Goal: Task Accomplishment & Management: Manage account settings

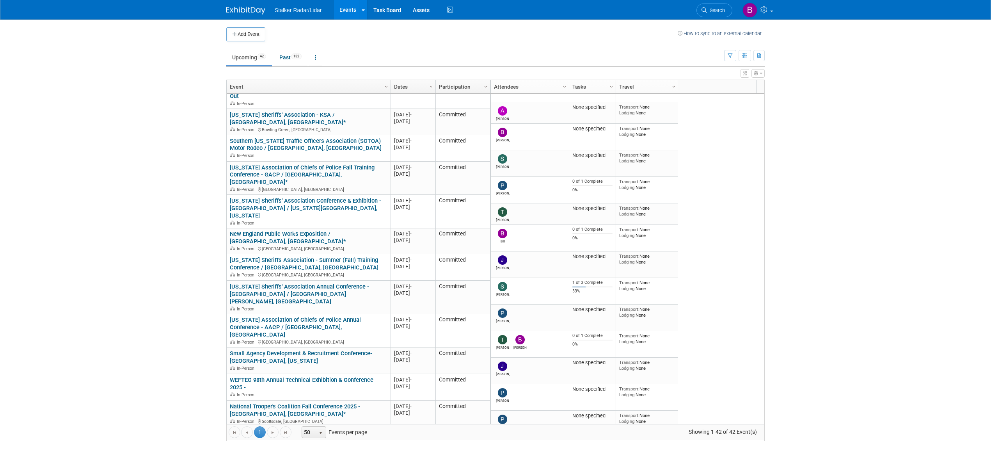
scroll to position [22, 0]
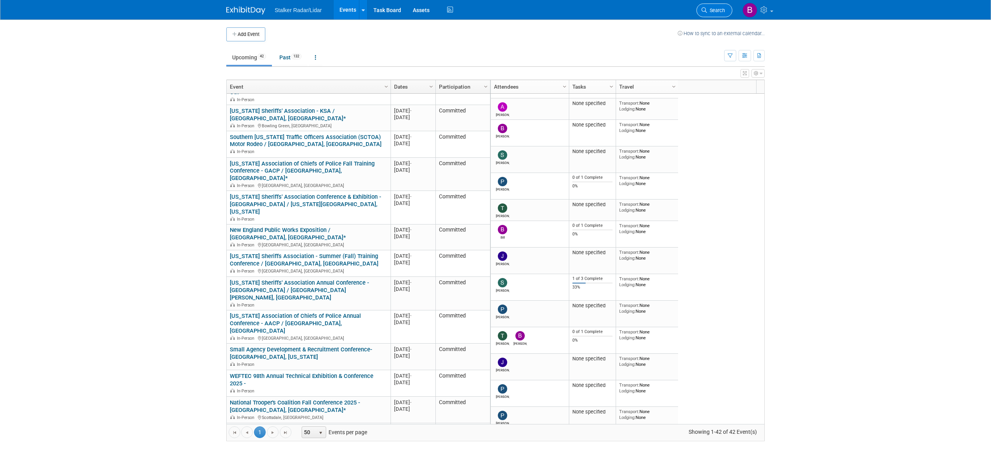
click at [714, 6] on link "Search" at bounding box center [714, 11] width 36 height 14
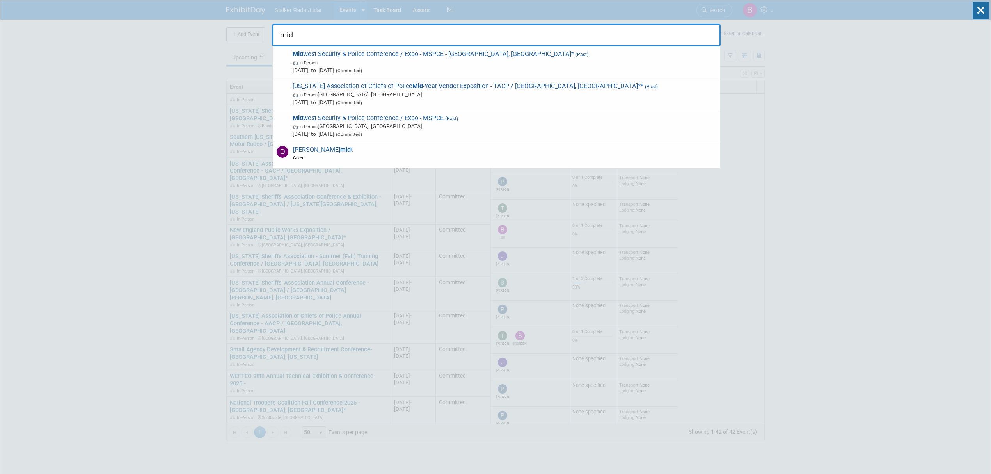
type input "mid"
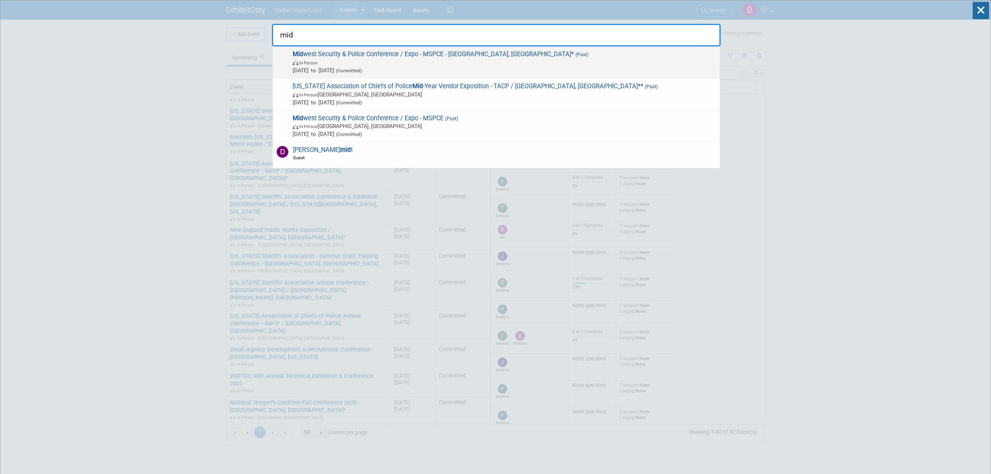
click at [364, 62] on span "In-Person" at bounding box center [504, 63] width 423 height 8
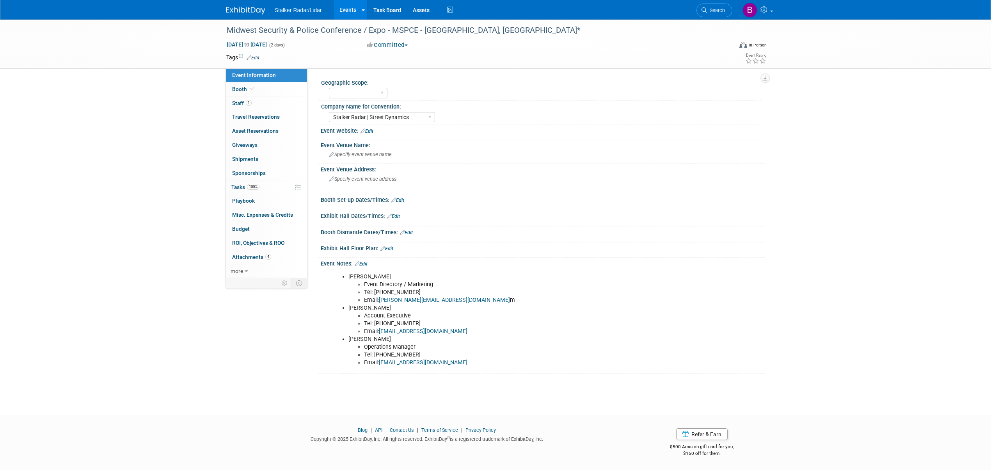
select select "Stalker Radar | Street Dynamics"
drag, startPoint x: 305, startPoint y: 27, endPoint x: 792, endPoint y: 127, distance: 496.9
click at [792, 127] on div "Midwest Security & Police Conference / Expo - MSPCE - Tinley Park, IL* Aug 14, …" at bounding box center [495, 210] width 991 height 381
click at [245, 87] on span "Booth" at bounding box center [244, 89] width 24 height 6
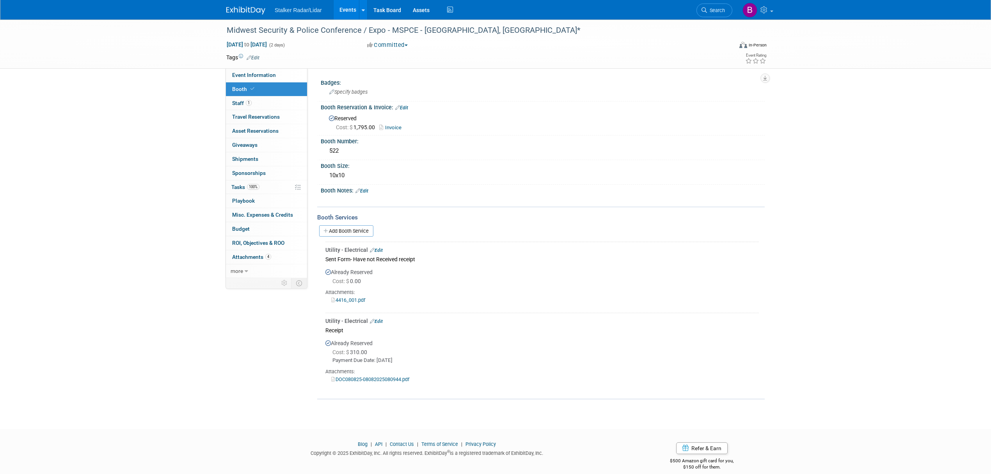
click at [353, 298] on link "4416_001.pdf" at bounding box center [348, 300] width 34 height 6
click at [360, 378] on link "DOC080825-08082025080944.pdf" at bounding box center [370, 379] width 78 height 6
click at [375, 318] on link "Edit" at bounding box center [376, 320] width 13 height 5
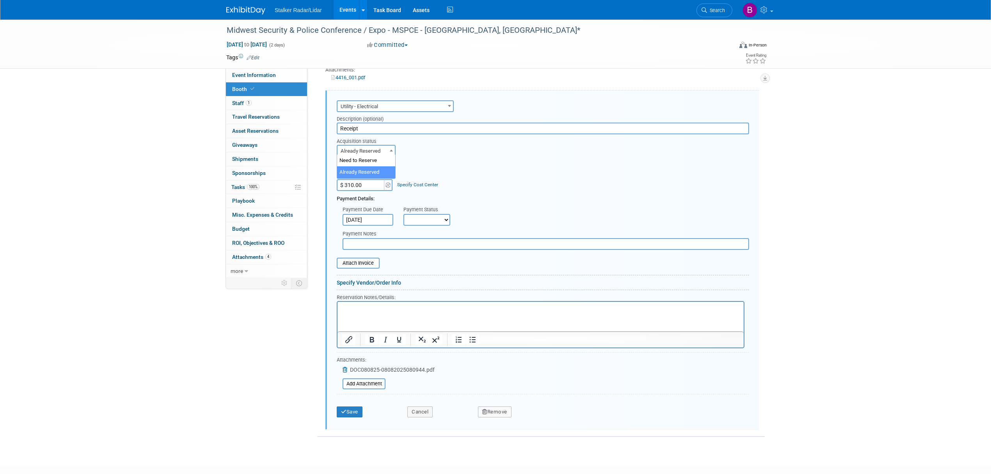
click at [381, 147] on span "Already Reserved" at bounding box center [365, 151] width 57 height 11
drag, startPoint x: 490, startPoint y: 421, endPoint x: 364, endPoint y: 426, distance: 126.1
click at [364, 426] on div "Utility - Electrical Edit Sent Form- Have not Received receipt Already Reserved…" at bounding box center [540, 223] width 447 height 413
click at [296, 9] on span "Stalker Radar/Lidar" at bounding box center [298, 10] width 47 height 6
click at [252, 74] on span "Event Information" at bounding box center [254, 75] width 44 height 6
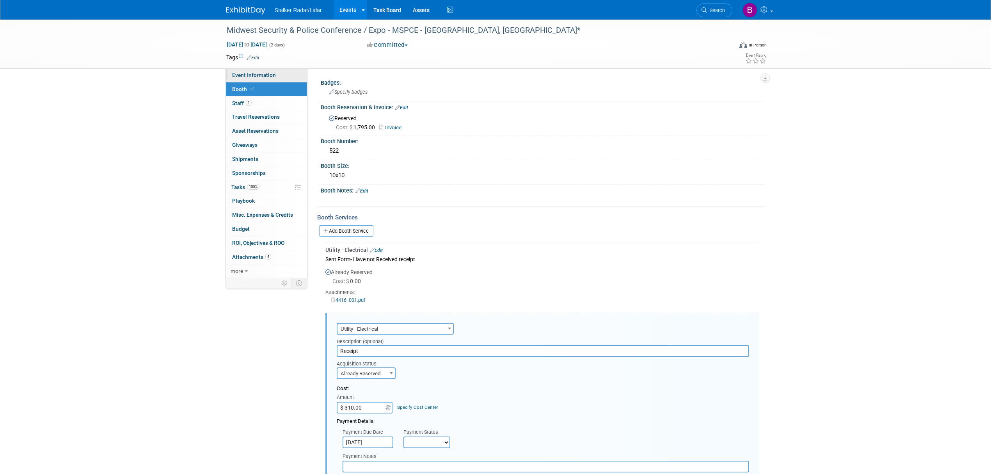
select select "Stalker Radar | Street Dynamics"
